Goal: Task Accomplishment & Management: Complete application form

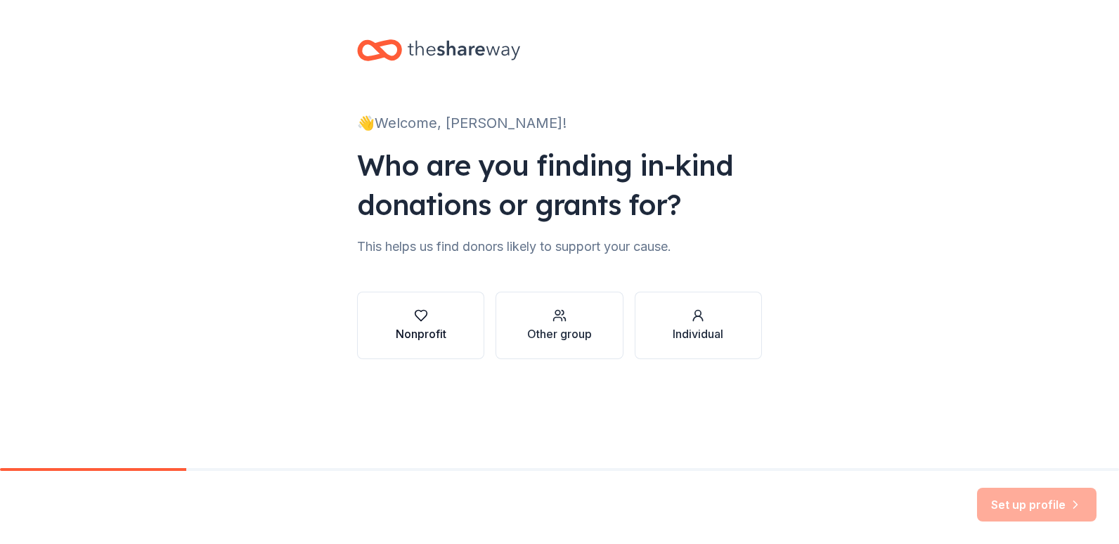
click at [410, 318] on div "button" at bounding box center [421, 316] width 51 height 14
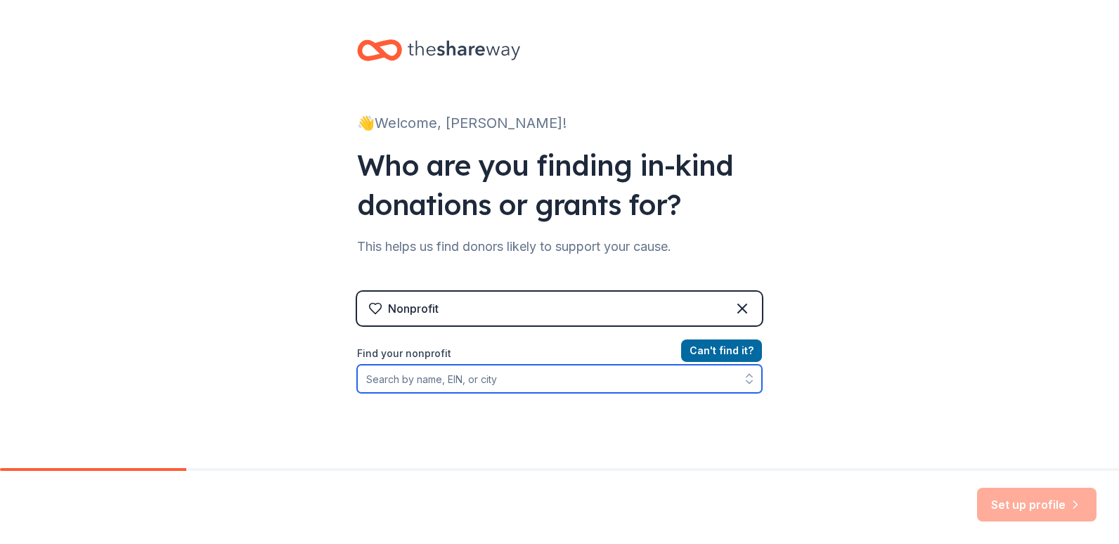
click at [441, 377] on input "Find your nonprofit" at bounding box center [559, 379] width 405 height 28
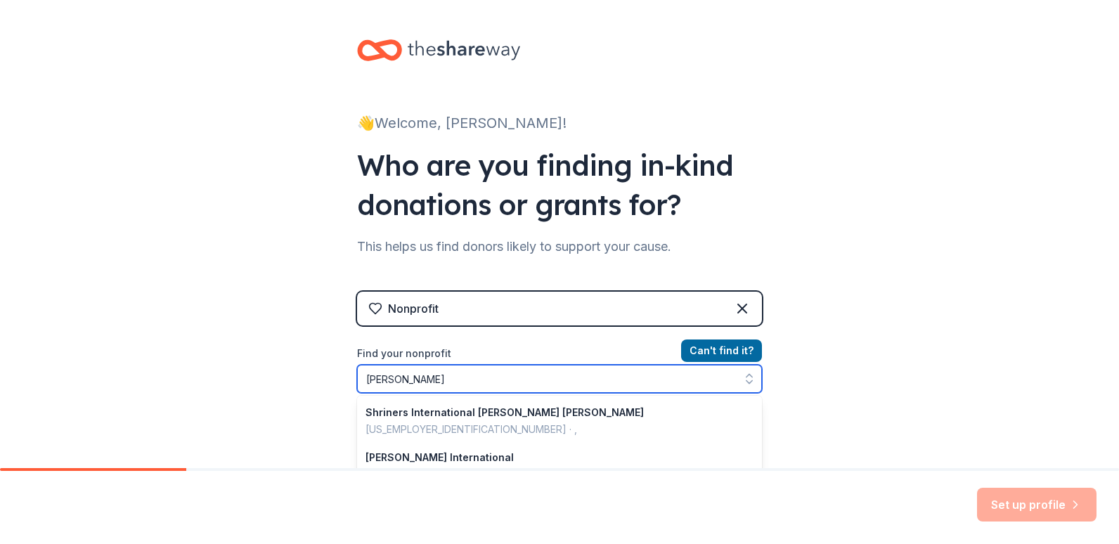
type input "Shriners"
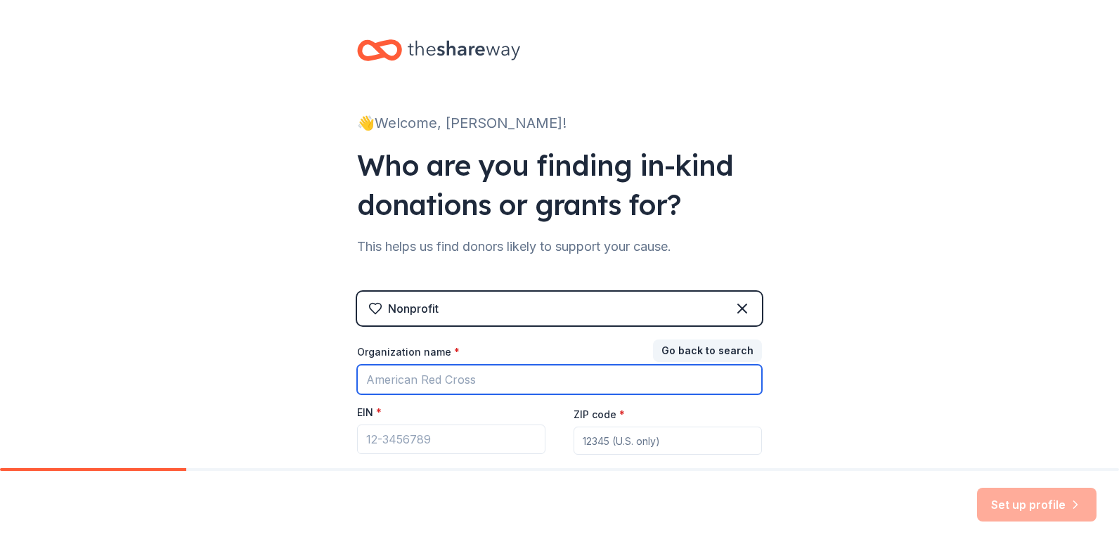
drag, startPoint x: 478, startPoint y: 375, endPoint x: 293, endPoint y: 376, distance: 184.9
click at [293, 377] on div "👋 Welcome, Renee! Who are you finding in-kind donations or grants for? This hel…" at bounding box center [559, 289] width 1119 height 578
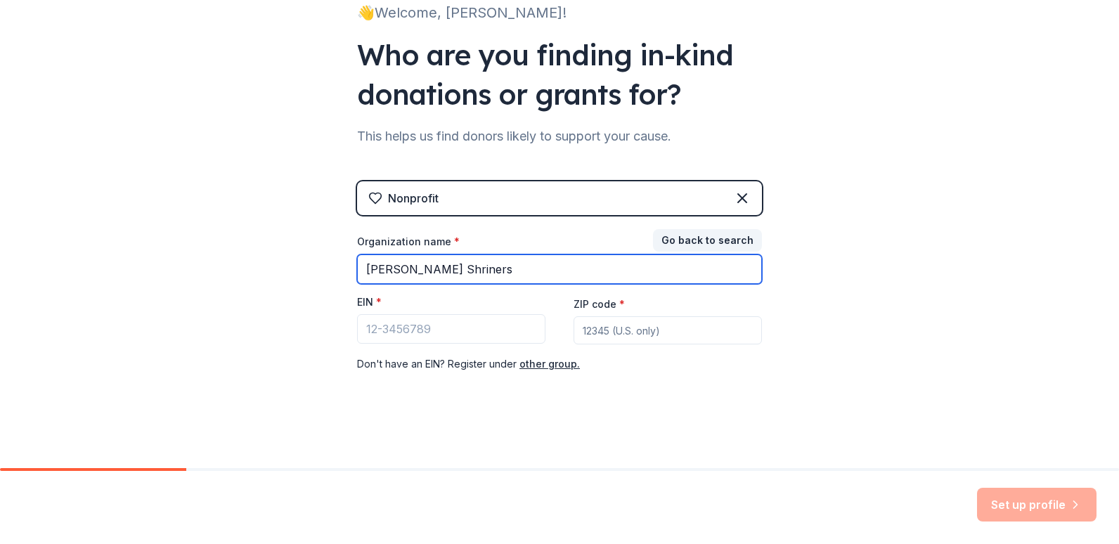
type input "Zenobia Shriners"
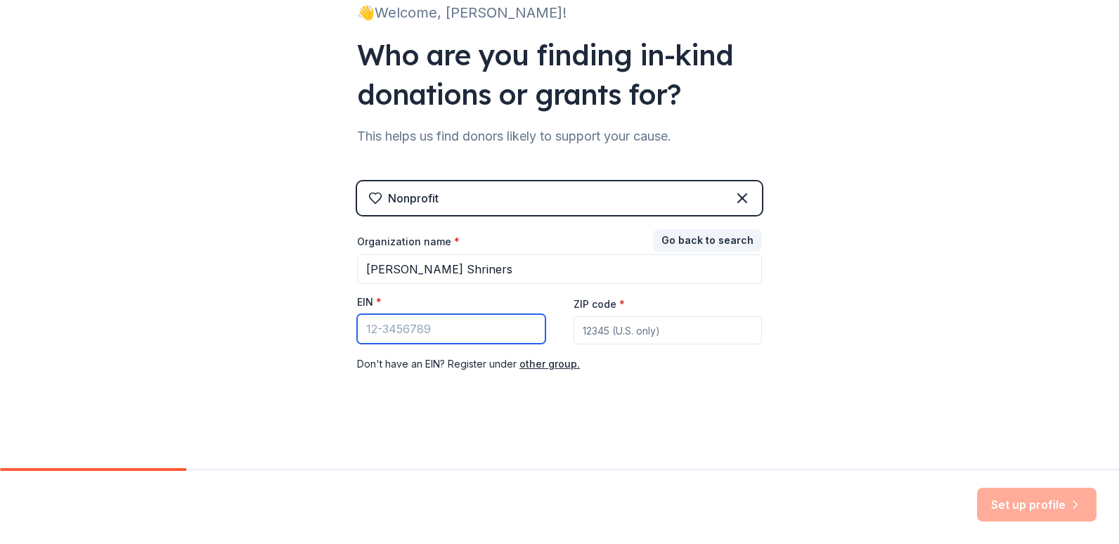
drag, startPoint x: 433, startPoint y: 332, endPoint x: 240, endPoint y: 321, distance: 193.6
click at [240, 322] on div "👋 Welcome, Renee! Who are you finding in-kind donations or grants for? This hel…" at bounding box center [559, 179] width 1119 height 578
click at [744, 193] on icon at bounding box center [742, 198] width 17 height 17
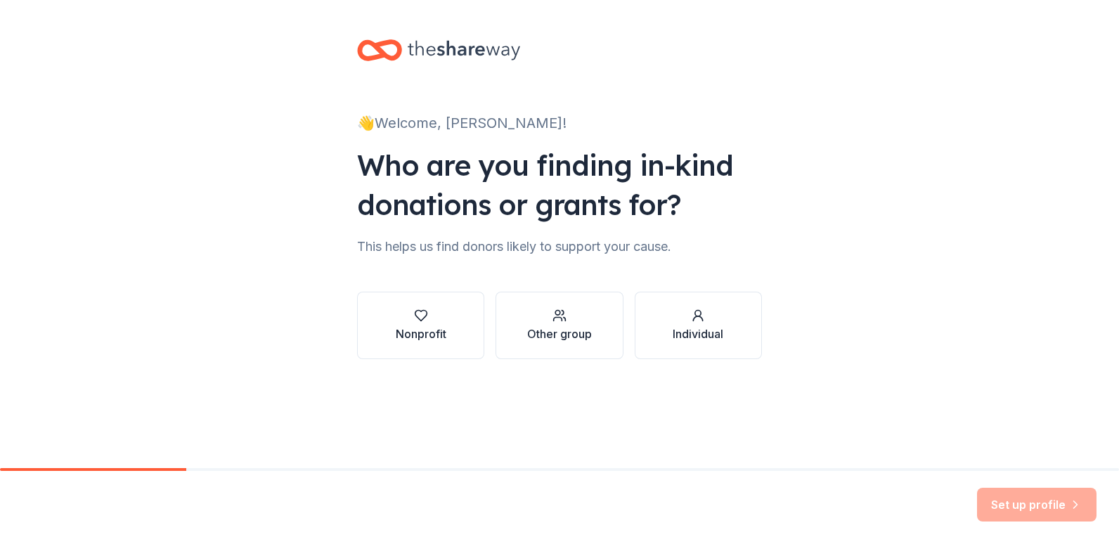
scroll to position [0, 0]
click at [560, 323] on div "Other group" at bounding box center [559, 326] width 65 height 34
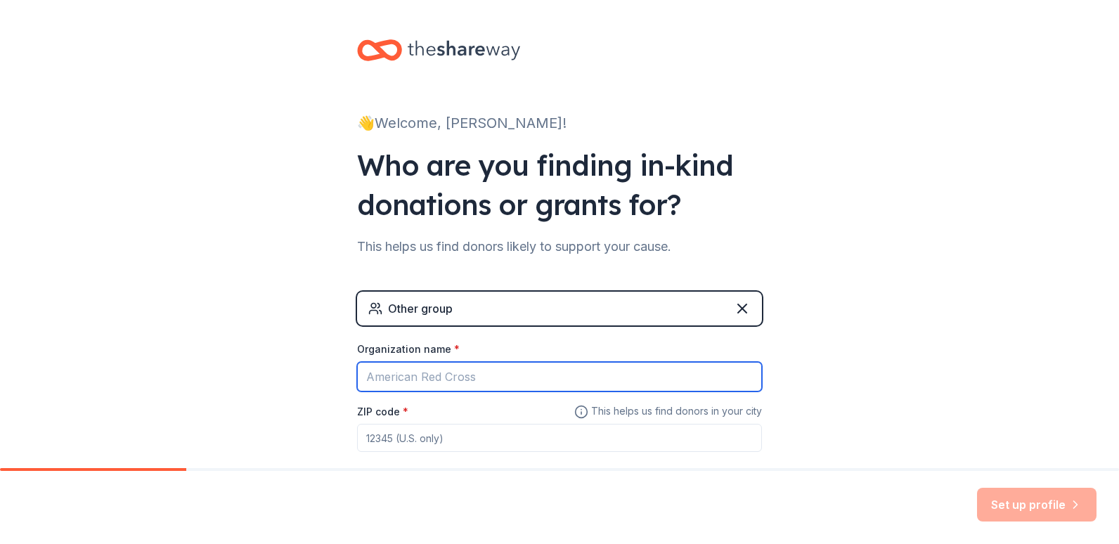
click at [366, 377] on input "Organization name *" at bounding box center [559, 377] width 405 height 30
type input "Zen"
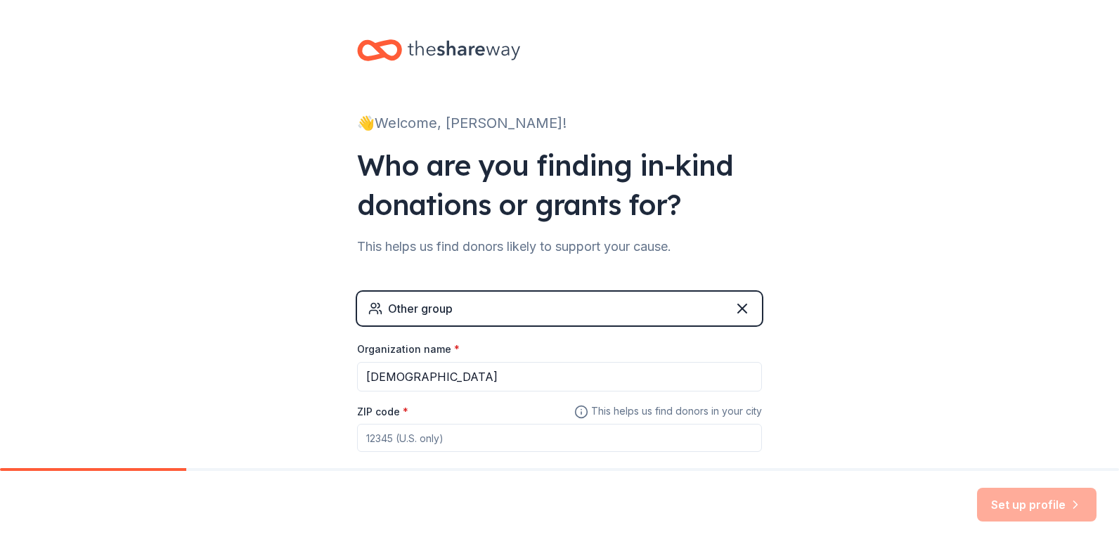
drag, startPoint x: 942, startPoint y: 156, endPoint x: 932, endPoint y: 191, distance: 36.5
click at [943, 156] on div "👋 Welcome, Renee! Who are you finding in-kind donations or grants for? This hel…" at bounding box center [559, 274] width 1119 height 548
drag, startPoint x: 360, startPoint y: 437, endPoint x: 517, endPoint y: 444, distance: 156.9
click at [517, 444] on input "ZIP code *" at bounding box center [559, 438] width 405 height 28
type input "43551"
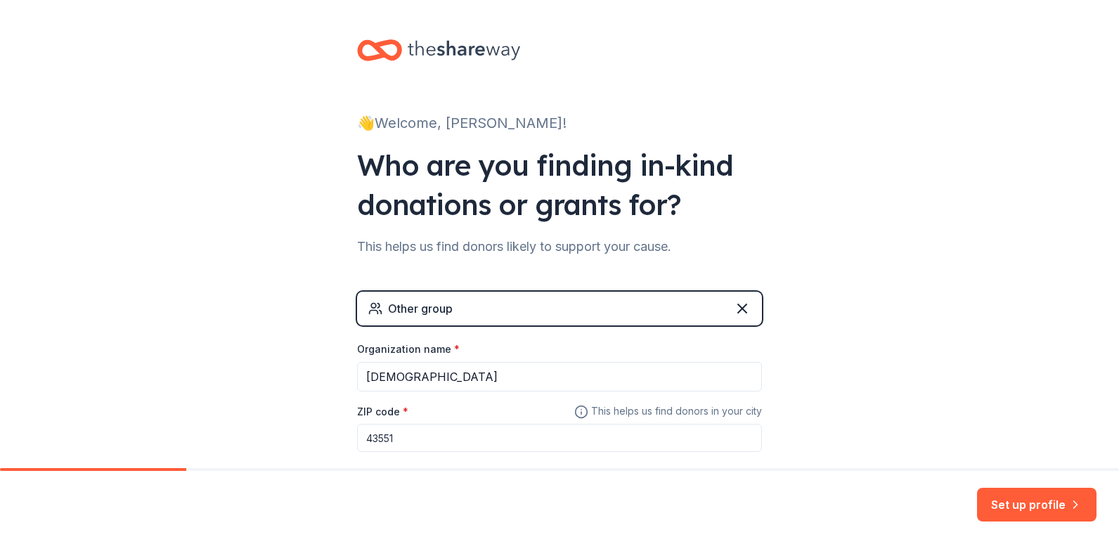
click at [931, 242] on div "👋 Welcome, Renee! Who are you finding in-kind donations or grants for? This hel…" at bounding box center [559, 274] width 1119 height 548
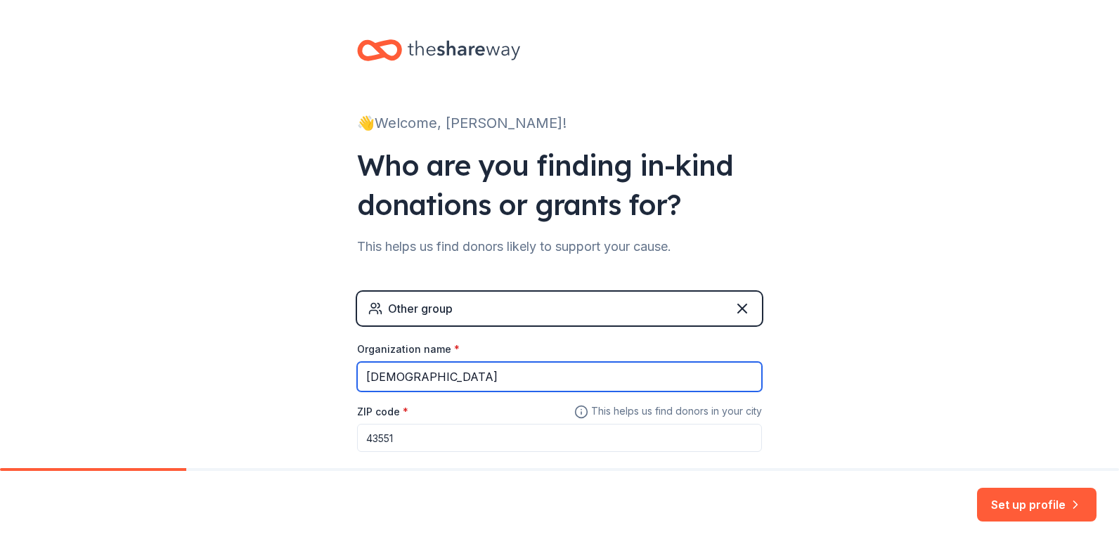
click at [384, 375] on input "Zen" at bounding box center [559, 377] width 405 height 30
type input "Zenobia Shriners"
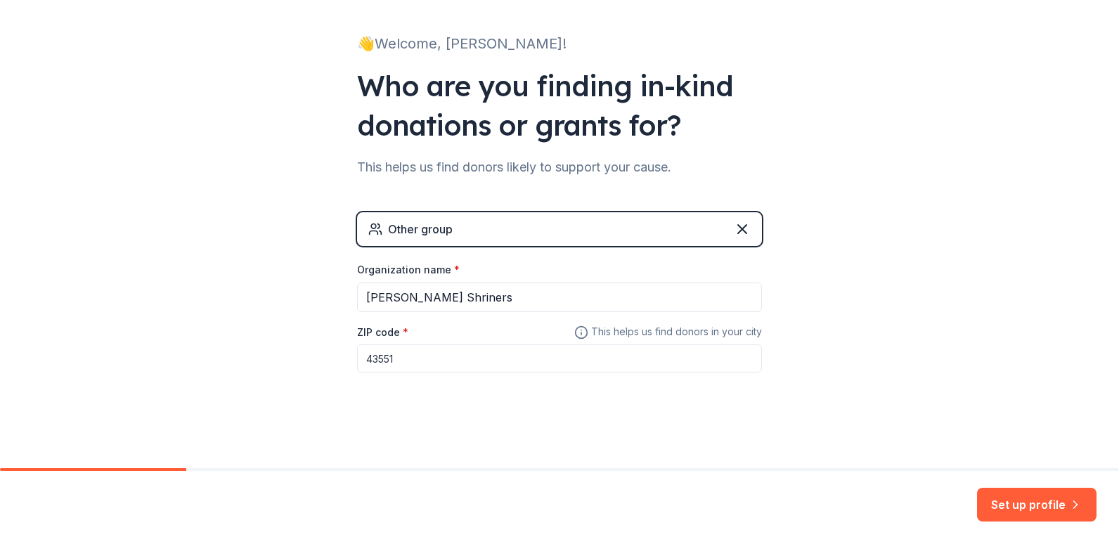
click at [887, 294] on div "👋 Welcome, Renee! Who are you finding in-kind donations or grants for? This hel…" at bounding box center [559, 195] width 1119 height 548
drag, startPoint x: 1014, startPoint y: 508, endPoint x: 870, endPoint y: 420, distance: 168.2
click at [1014, 508] on button "Set up profile" at bounding box center [1036, 505] width 119 height 34
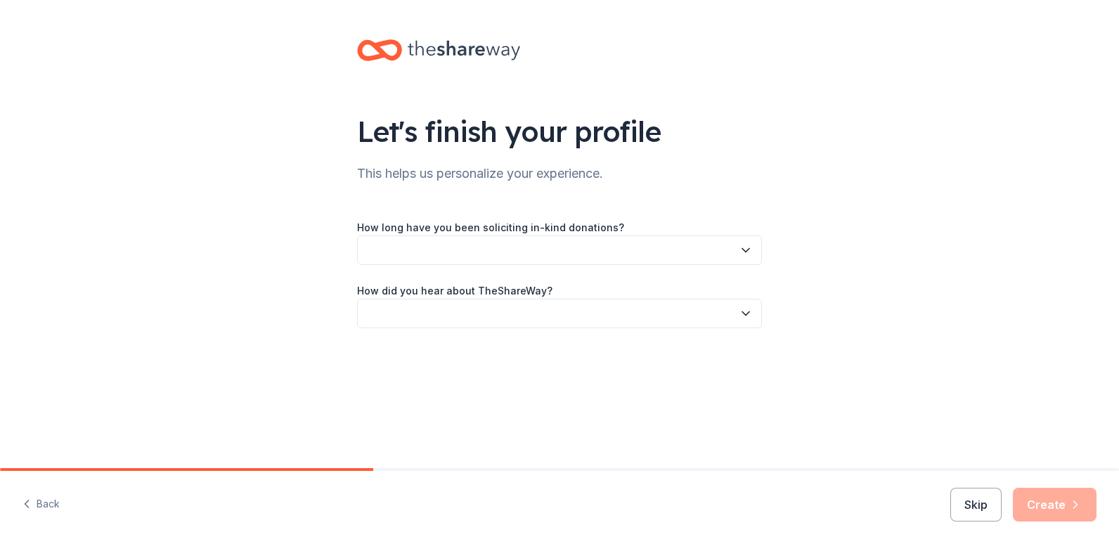
click at [746, 253] on icon "button" at bounding box center [746, 250] width 14 height 14
click at [453, 284] on div "This is my first time!" at bounding box center [416, 288] width 89 height 17
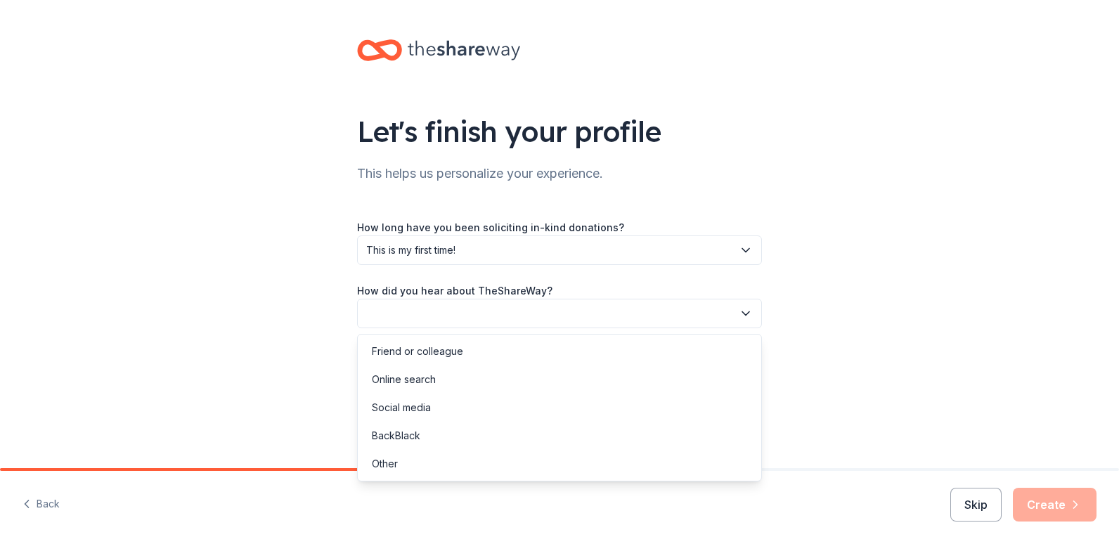
click at [742, 313] on icon "button" at bounding box center [746, 313] width 14 height 14
click at [403, 376] on div "Online search" at bounding box center [404, 379] width 64 height 17
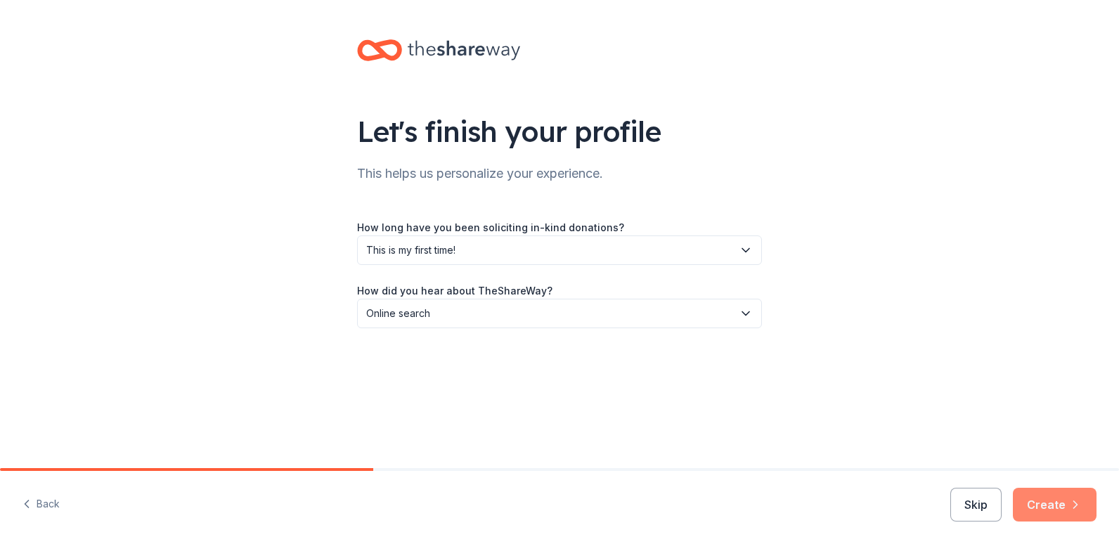
drag, startPoint x: 1052, startPoint y: 502, endPoint x: 996, endPoint y: 450, distance: 76.1
click at [1052, 501] on button "Create" at bounding box center [1055, 505] width 84 height 34
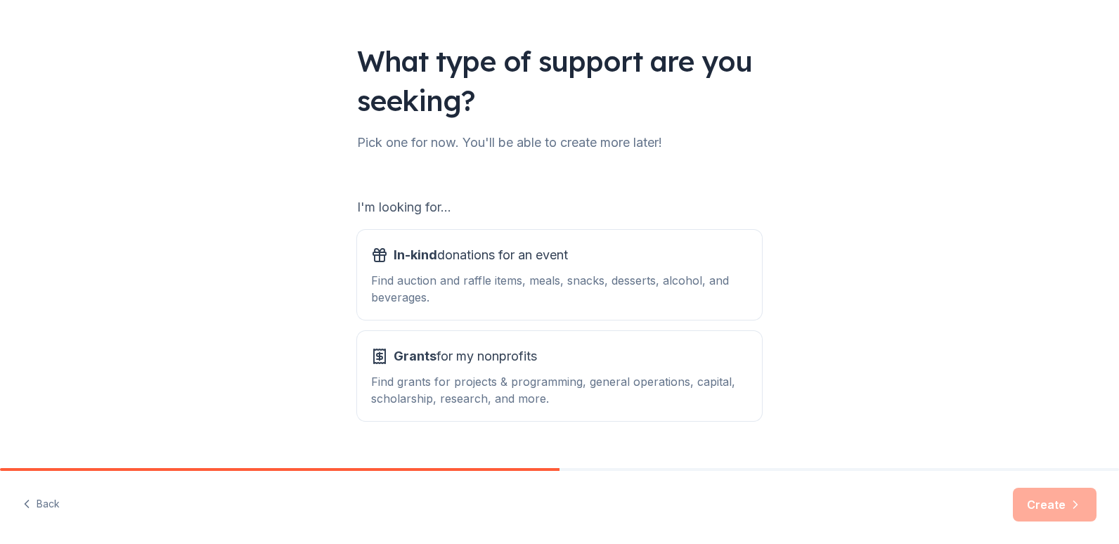
scroll to position [99, 0]
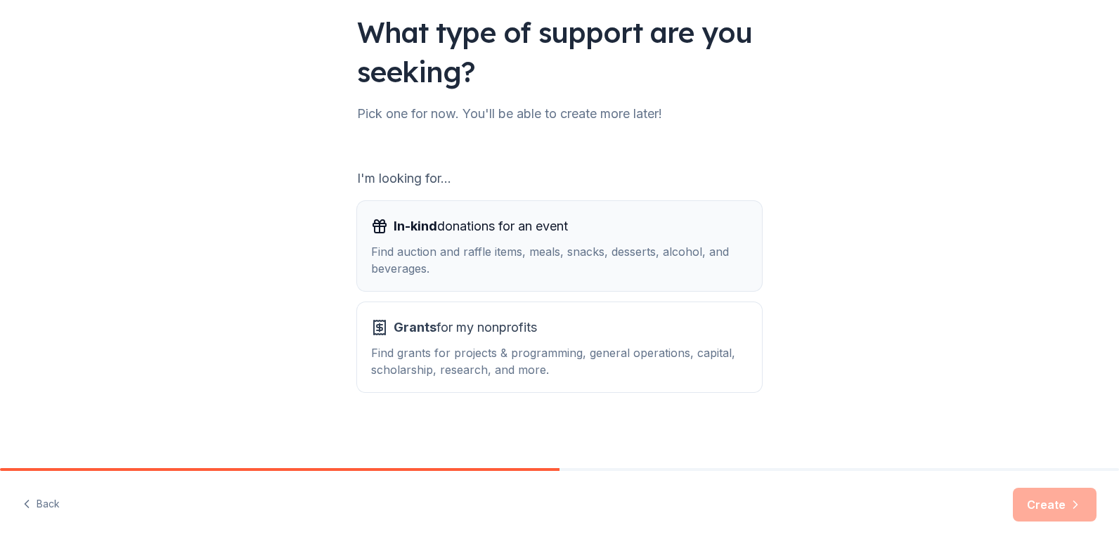
click at [564, 241] on div "In-kind donations for an event Find auction and raffle items, meals, snacks, de…" at bounding box center [559, 246] width 377 height 62
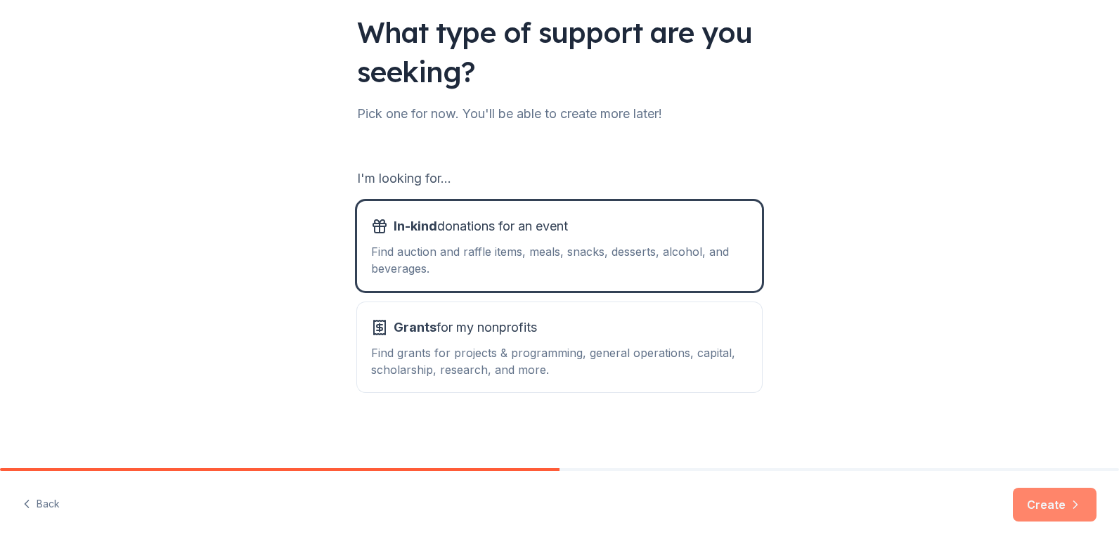
click at [1034, 503] on button "Create" at bounding box center [1055, 505] width 84 height 34
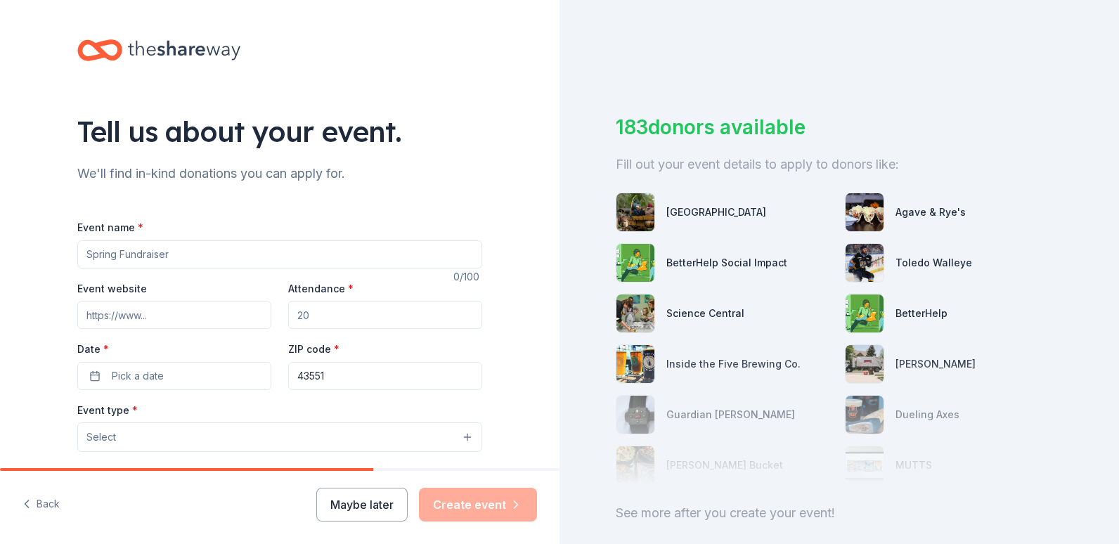
drag, startPoint x: 82, startPoint y: 254, endPoint x: 100, endPoint y: 252, distance: 18.3
click at [84, 254] on input "Event name *" at bounding box center [279, 254] width 405 height 28
type input "O"
type input "Purse Bingo"
drag, startPoint x: 325, startPoint y: 313, endPoint x: 273, endPoint y: 311, distance: 52.1
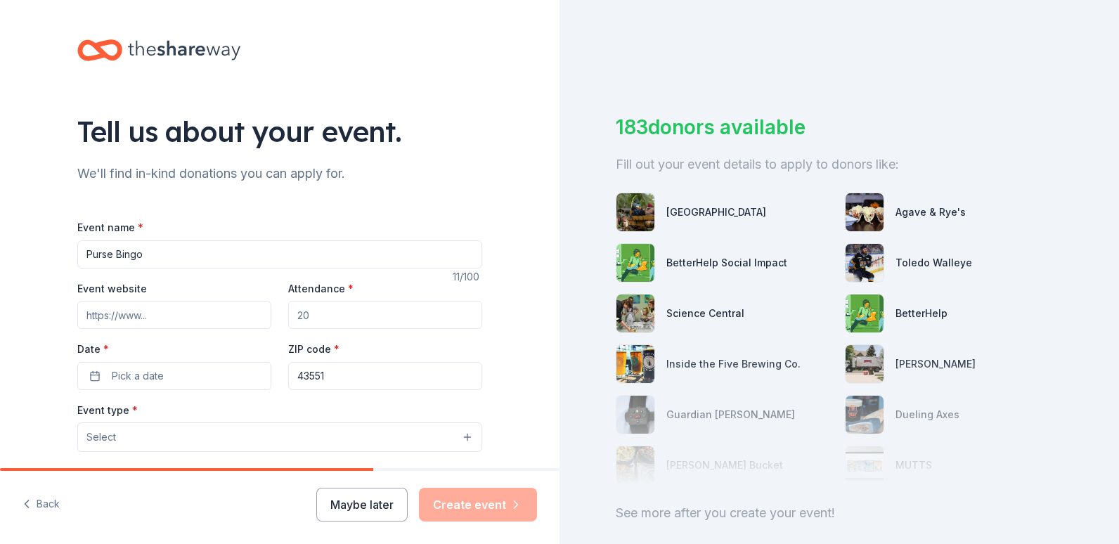
click at [271, 312] on div "Event website Attendance * Date * Pick a date ZIP code * 43551" at bounding box center [279, 335] width 405 height 110
type input "175"
click at [139, 377] on span "Pick a date" at bounding box center [138, 376] width 52 height 17
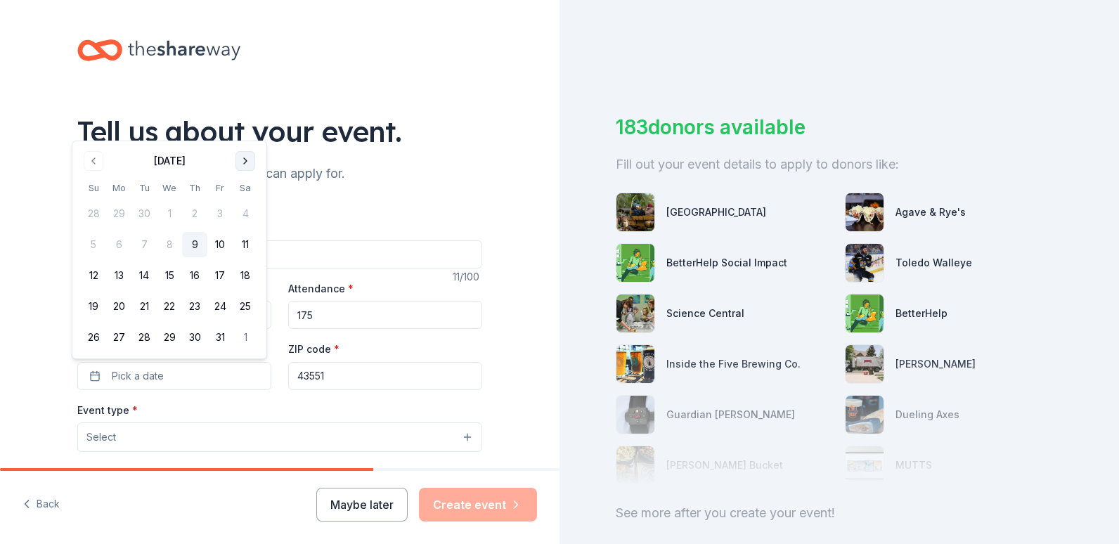
click at [244, 160] on button "Go to next month" at bounding box center [245, 161] width 20 height 20
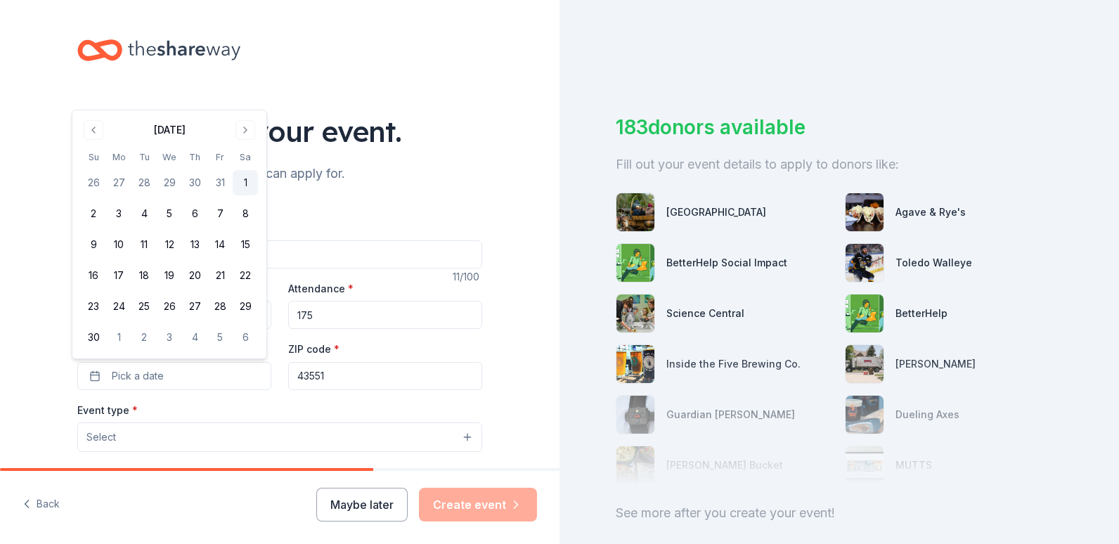
click at [245, 182] on button "1" at bounding box center [245, 182] width 25 height 25
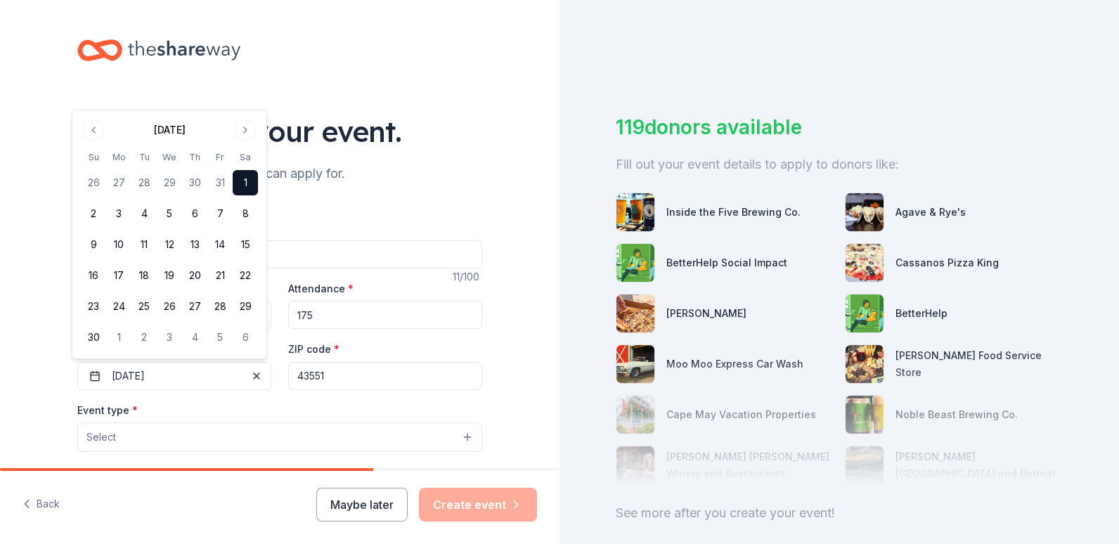
click at [34, 334] on div "Tell us about your event. We'll find in-kind donations you can apply for. Event…" at bounding box center [280, 468] width 560 height 936
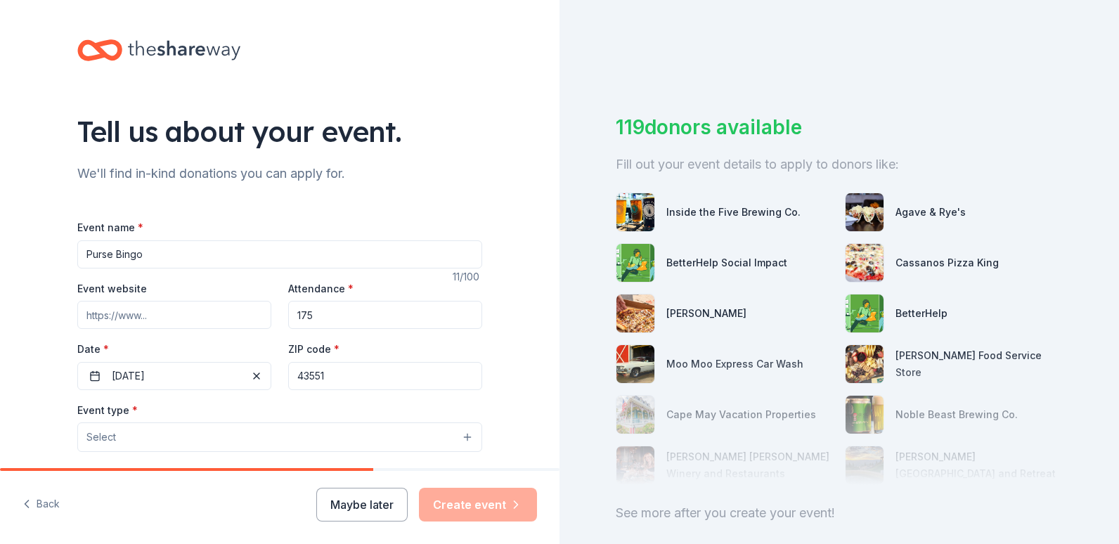
click at [103, 436] on span "Select" at bounding box center [101, 437] width 30 height 17
click at [86, 441] on span "Select" at bounding box center [101, 437] width 30 height 17
click at [117, 438] on button "Select" at bounding box center [279, 437] width 405 height 30
click at [90, 438] on span "Select" at bounding box center [101, 437] width 30 height 17
click at [460, 436] on button "Select" at bounding box center [279, 437] width 405 height 30
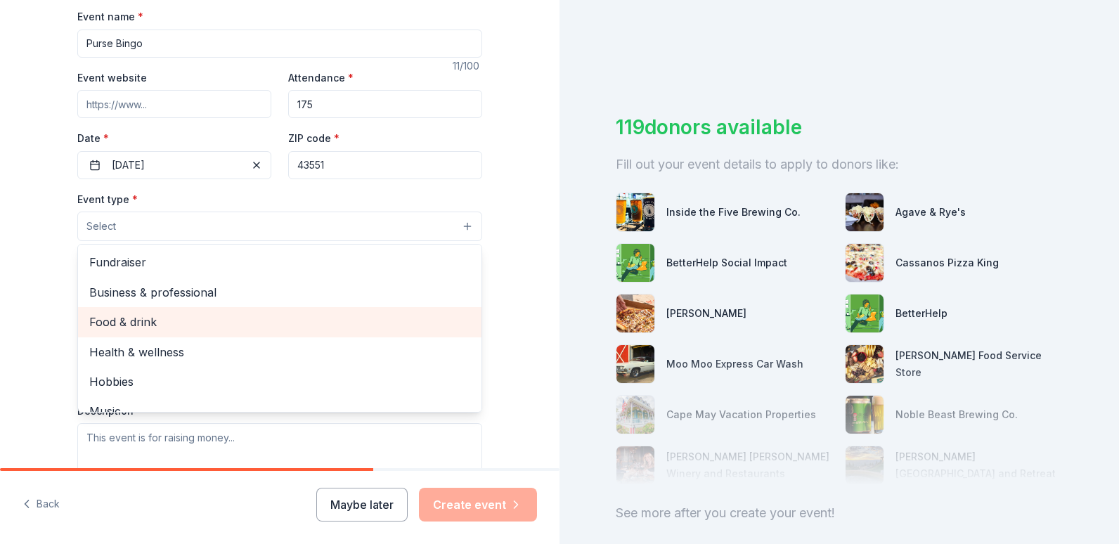
scroll to position [141, 0]
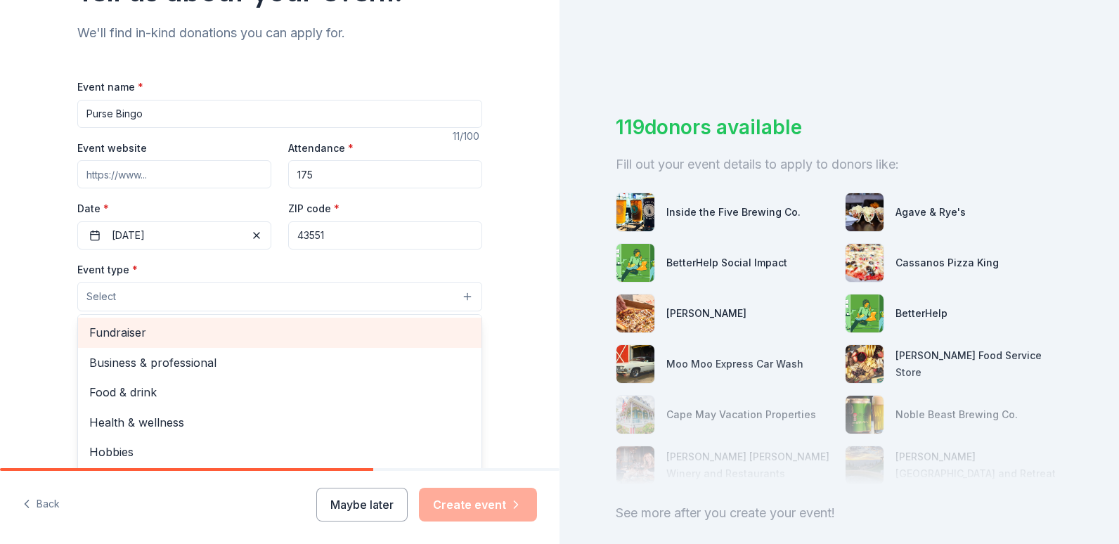
click at [118, 331] on span "Fundraiser" at bounding box center [279, 332] width 381 height 18
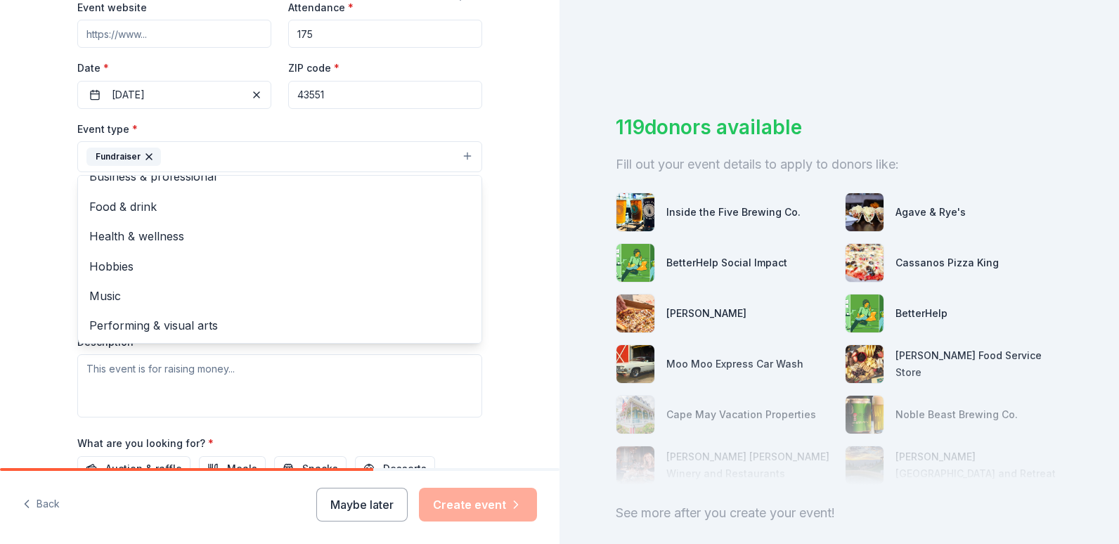
scroll to position [422, 0]
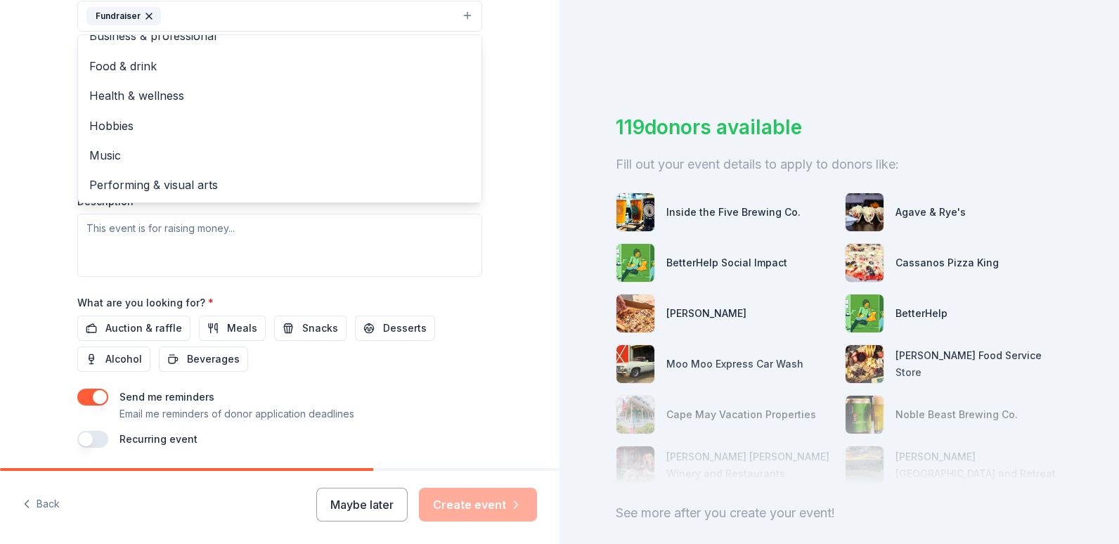
click at [252, 233] on div "Event type * Fundraiser Business & professional Food & drink Health & wellness …" at bounding box center [279, 128] width 405 height 297
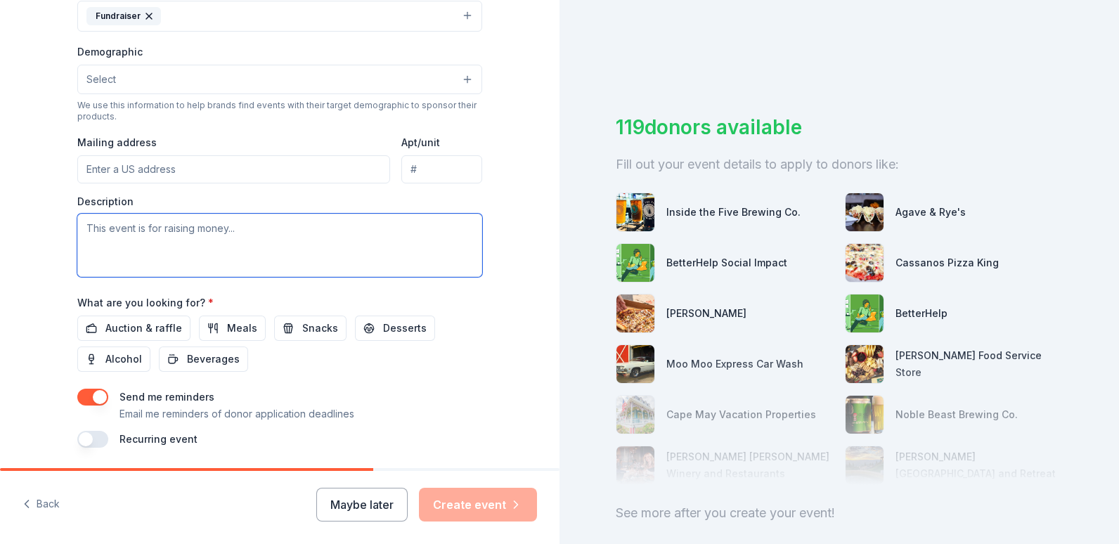
click at [241, 232] on textarea at bounding box center [279, 245] width 405 height 63
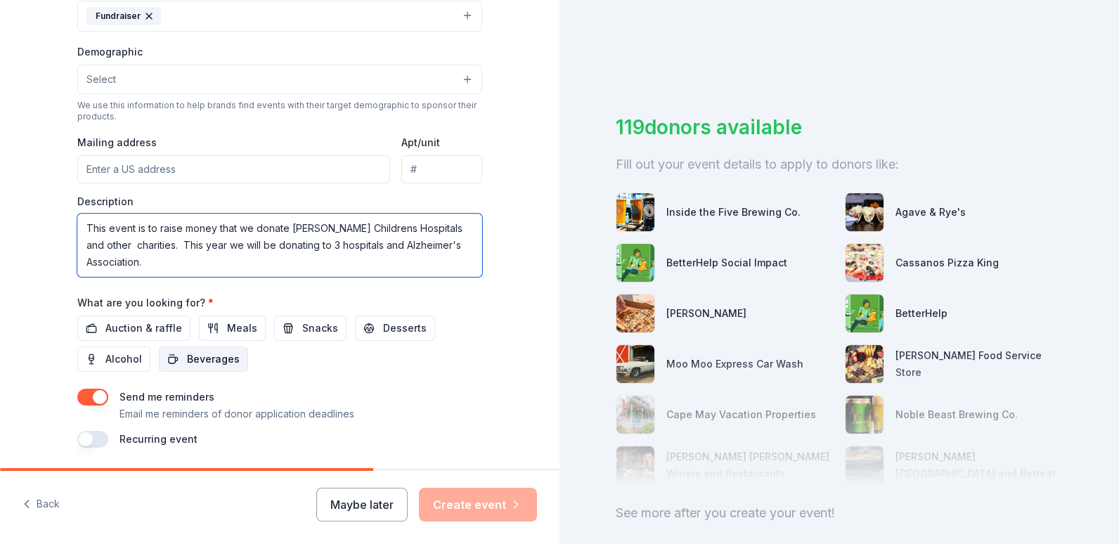
type textarea "This event is to raise money that we donate Shriner's Childrens Hospitals and o…"
click at [216, 355] on span "Beverages" at bounding box center [213, 359] width 53 height 17
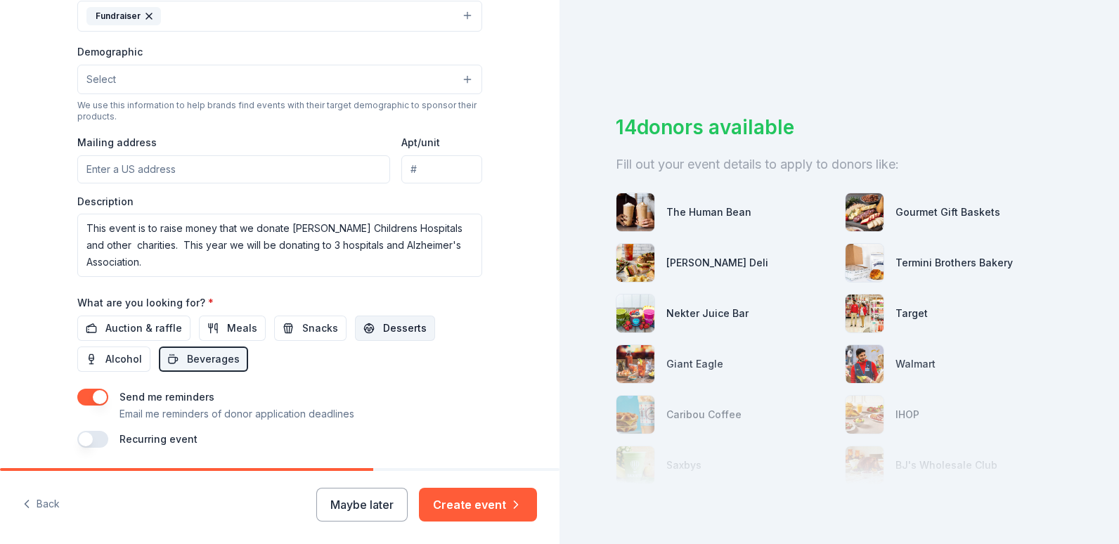
click at [396, 326] on span "Desserts" at bounding box center [405, 328] width 44 height 17
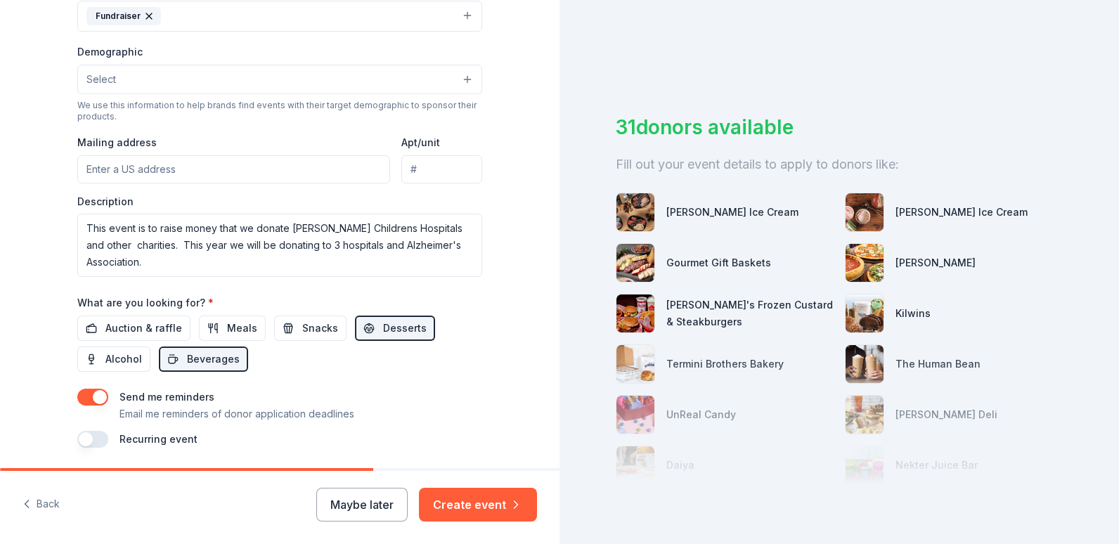
scroll to position [469, 0]
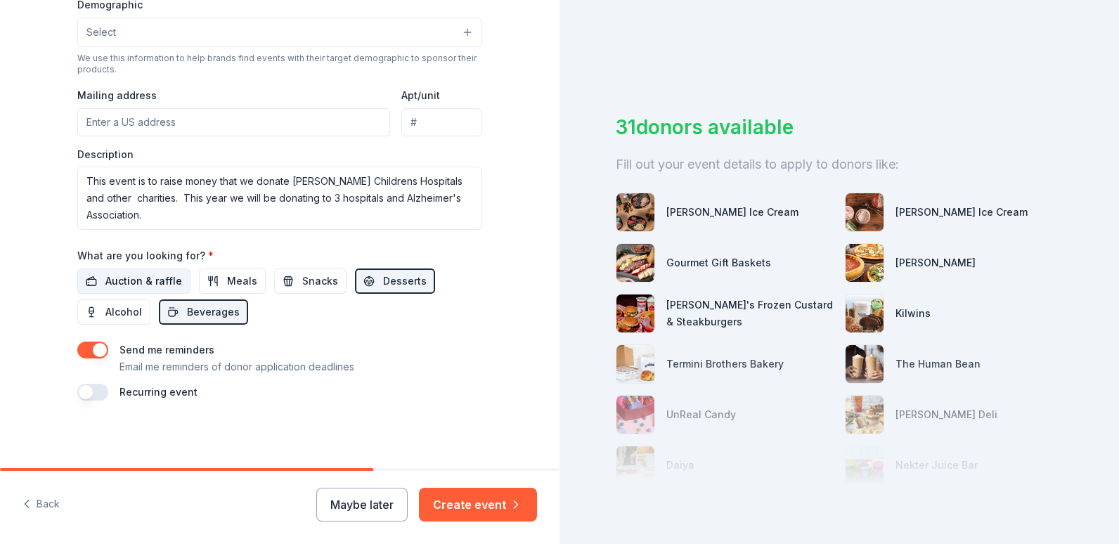
click at [128, 278] on span "Auction & raffle" at bounding box center [143, 281] width 77 height 17
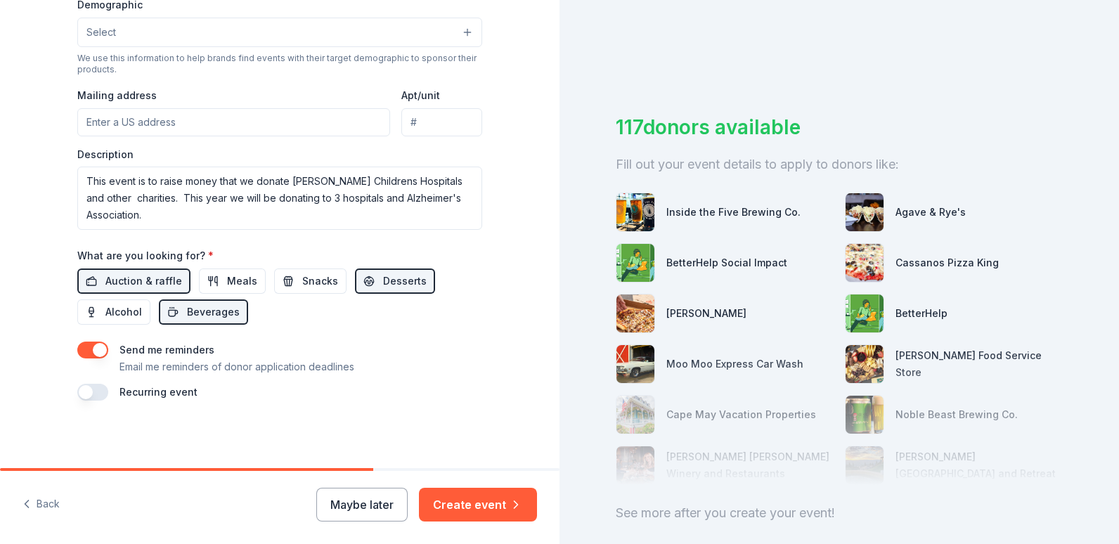
click at [79, 394] on button "button" at bounding box center [92, 392] width 31 height 17
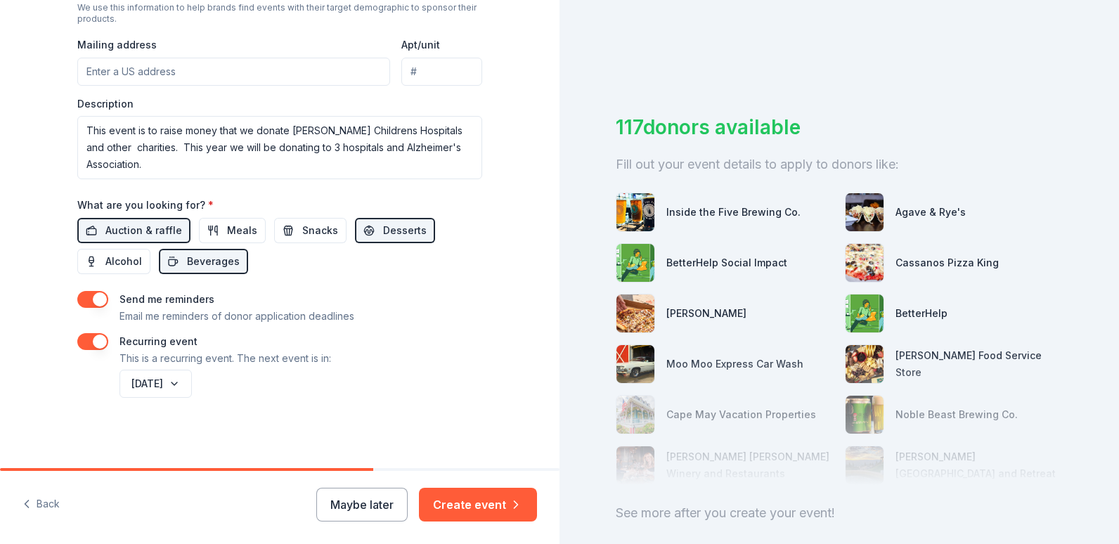
drag, startPoint x: 486, startPoint y: 500, endPoint x: 488, endPoint y: 488, distance: 12.8
click at [486, 500] on button "Create event" at bounding box center [478, 505] width 118 height 34
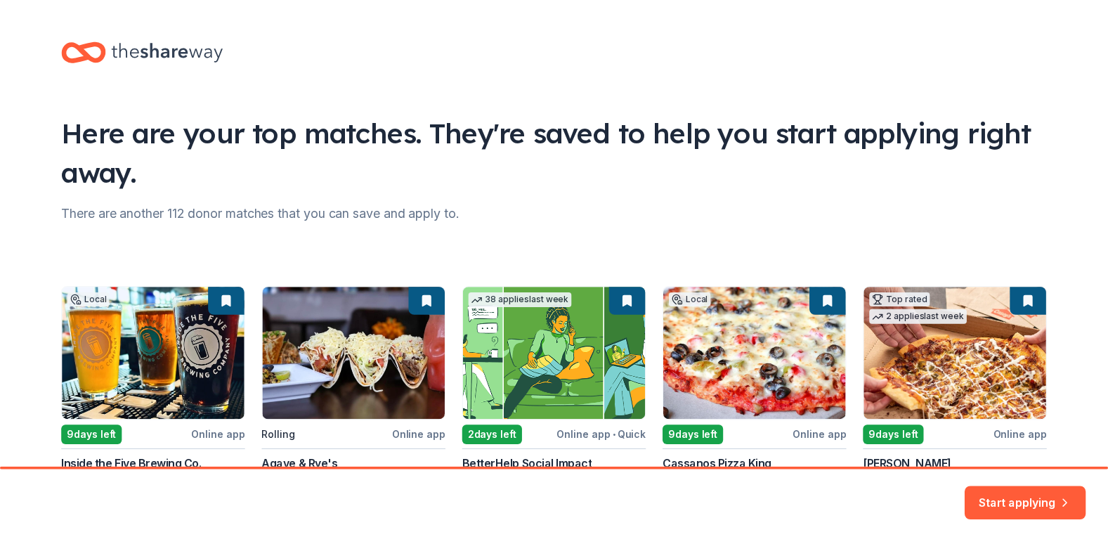
scroll to position [123, 0]
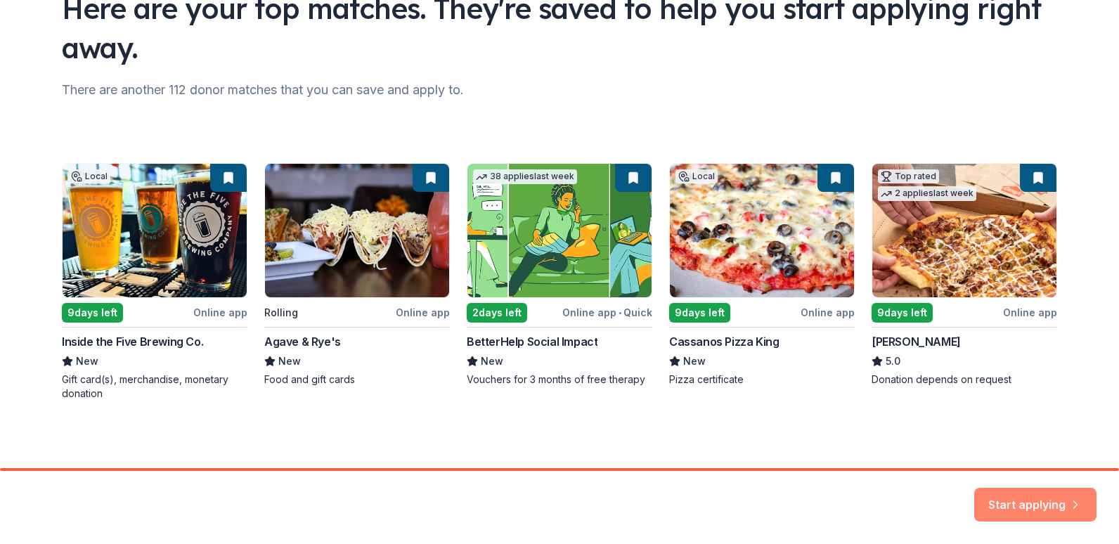
click at [1044, 490] on button "Start applying" at bounding box center [1035, 498] width 122 height 34
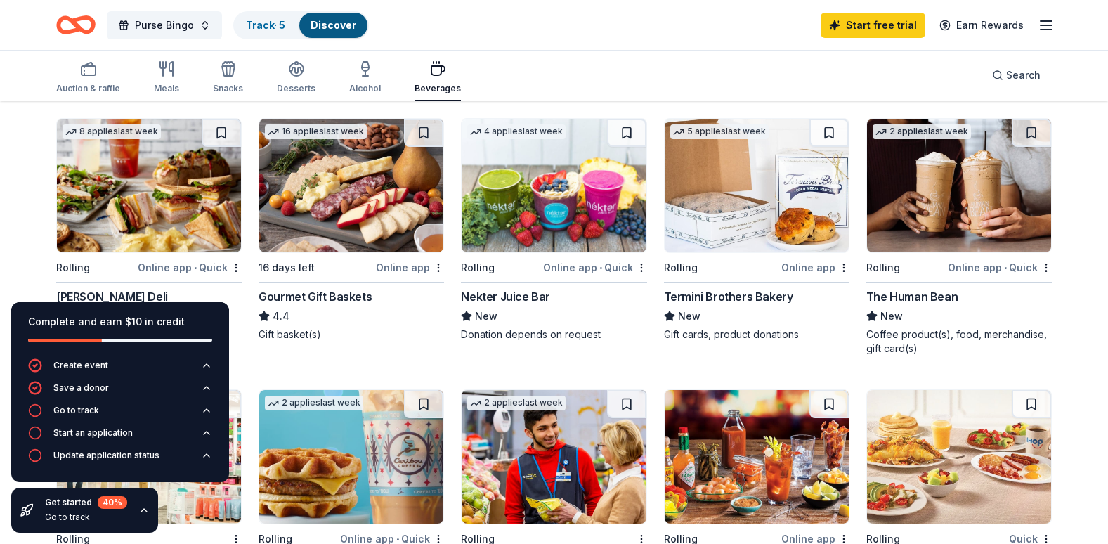
scroll to position [211, 0]
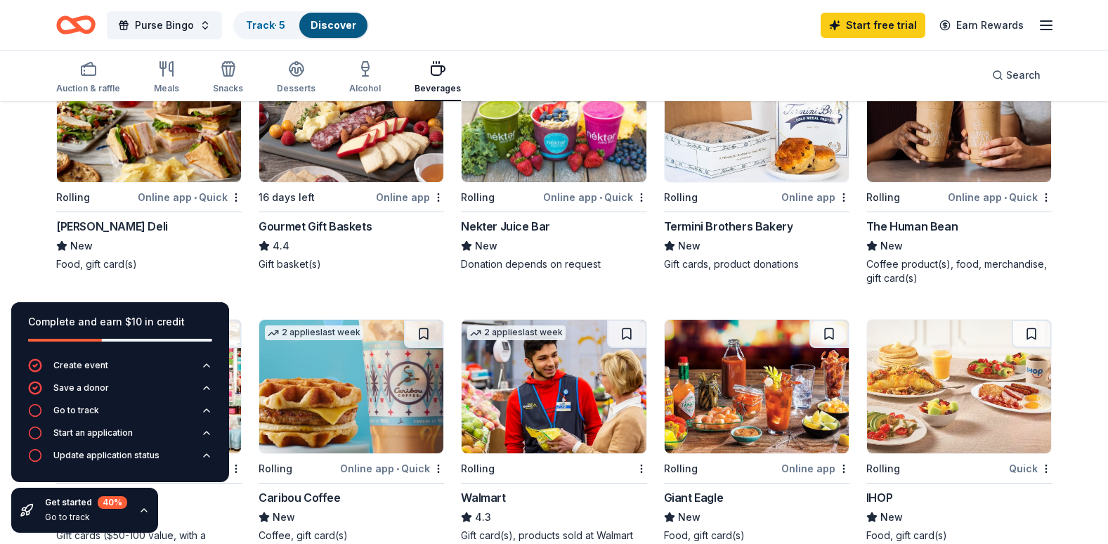
click at [143, 164] on img at bounding box center [149, 115] width 184 height 134
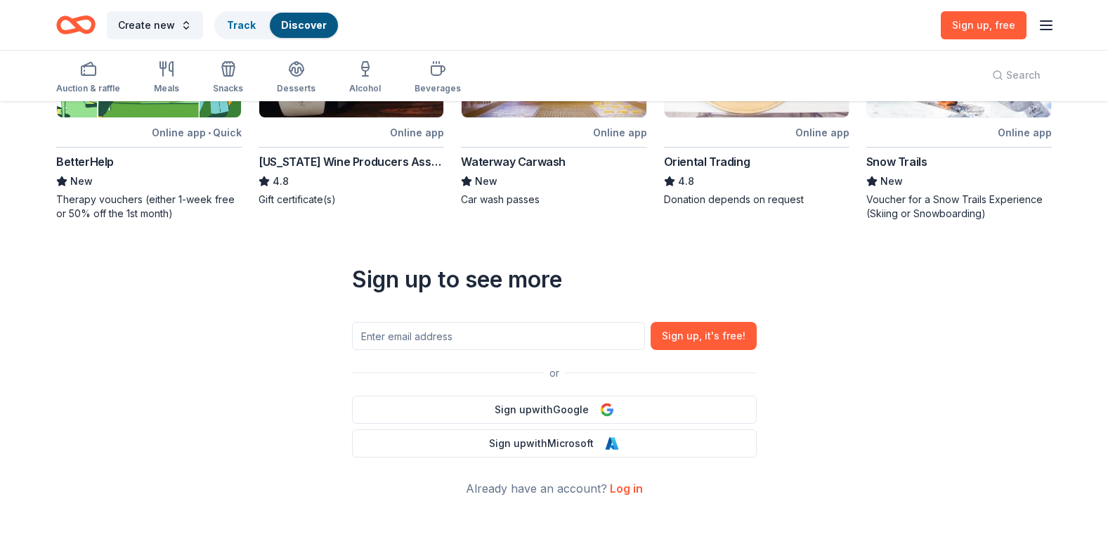
scroll to position [563, 0]
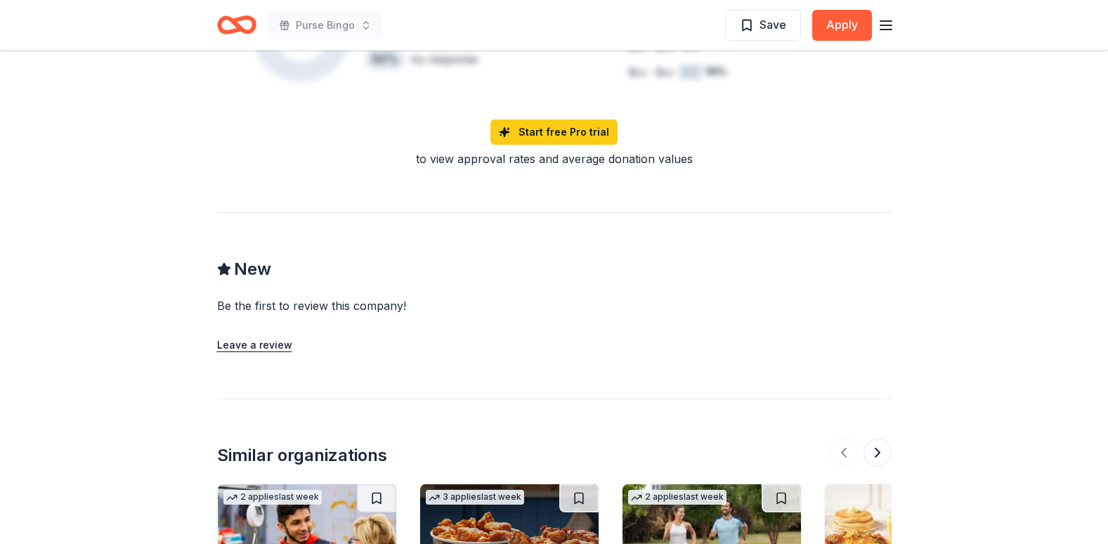
scroll to position [1065, 0]
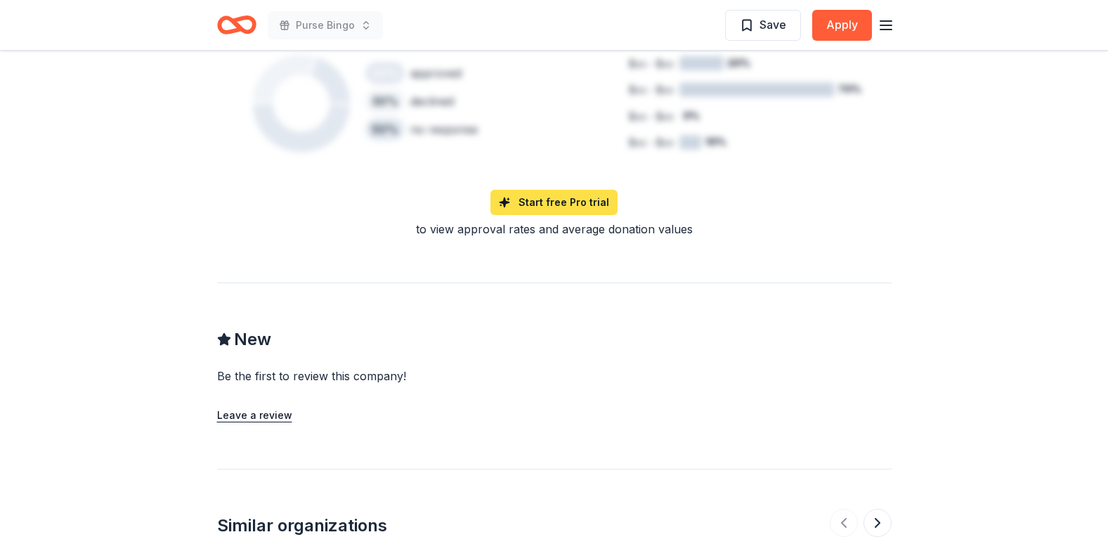
click at [552, 190] on link "Start free Pro trial" at bounding box center [554, 202] width 127 height 25
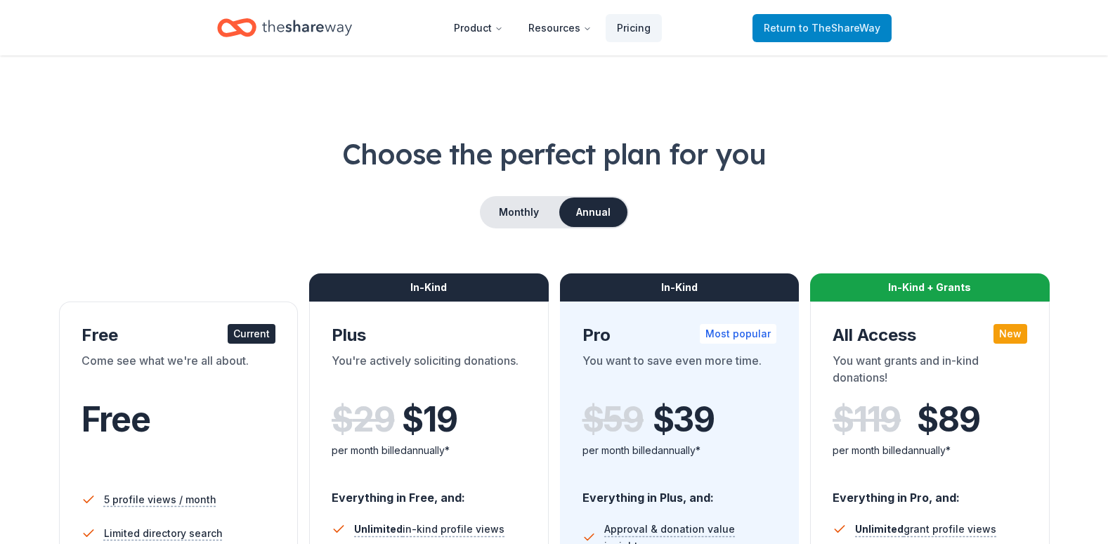
click at [853, 27] on span "to TheShareWay" at bounding box center [840, 28] width 82 height 12
click at [808, 30] on span "to TheShareWay" at bounding box center [840, 28] width 82 height 12
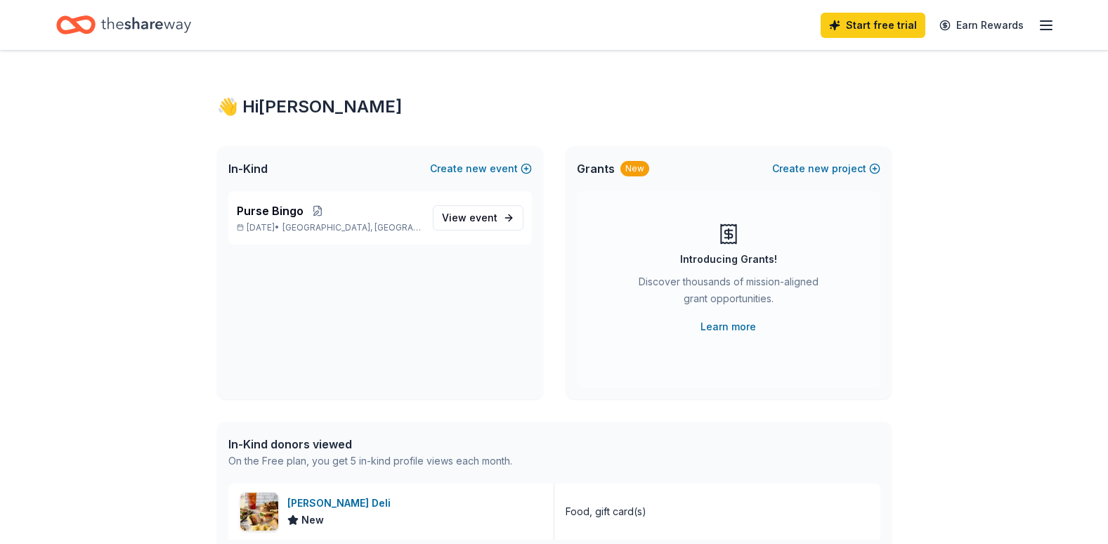
click at [1050, 25] on line "button" at bounding box center [1046, 25] width 11 height 0
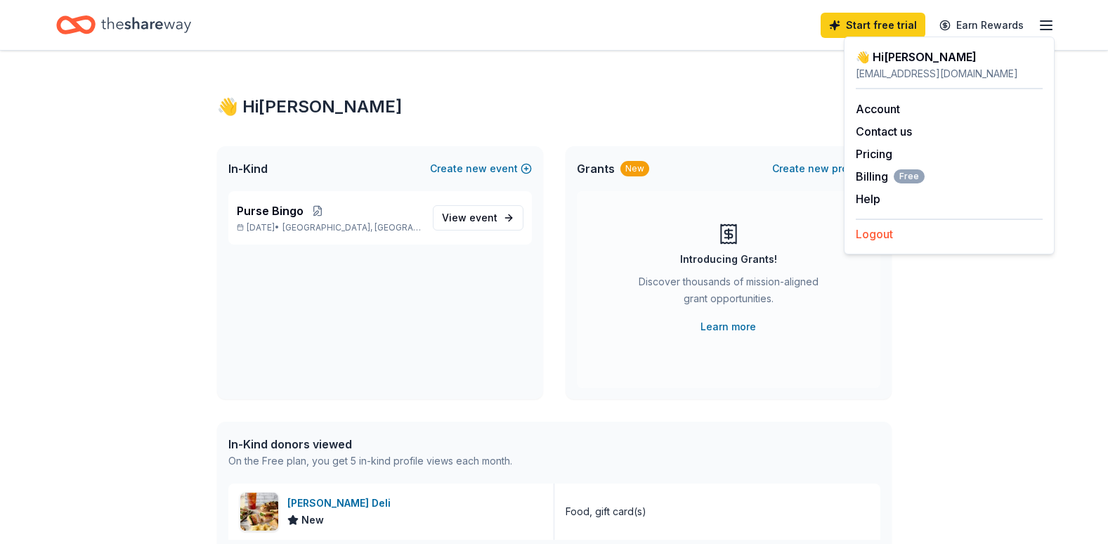
click at [863, 235] on button "Logout" at bounding box center [874, 234] width 37 height 17
